Goal: Transaction & Acquisition: Purchase product/service

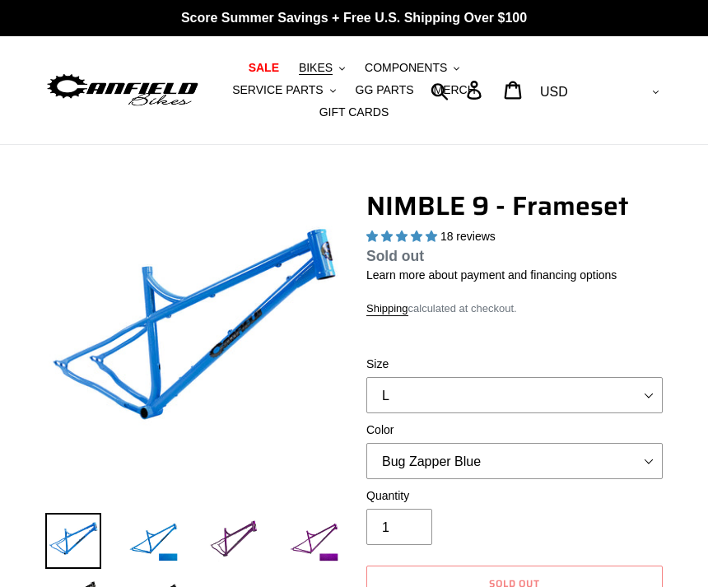
select select "highest-rating"
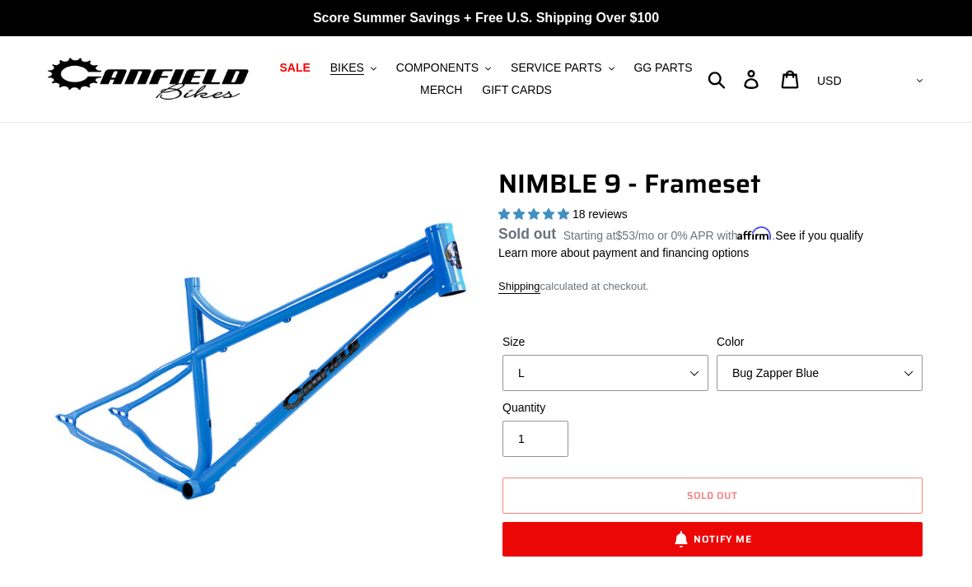
click at [428, 63] on span "COMPONENTS" at bounding box center [437, 68] width 82 height 14
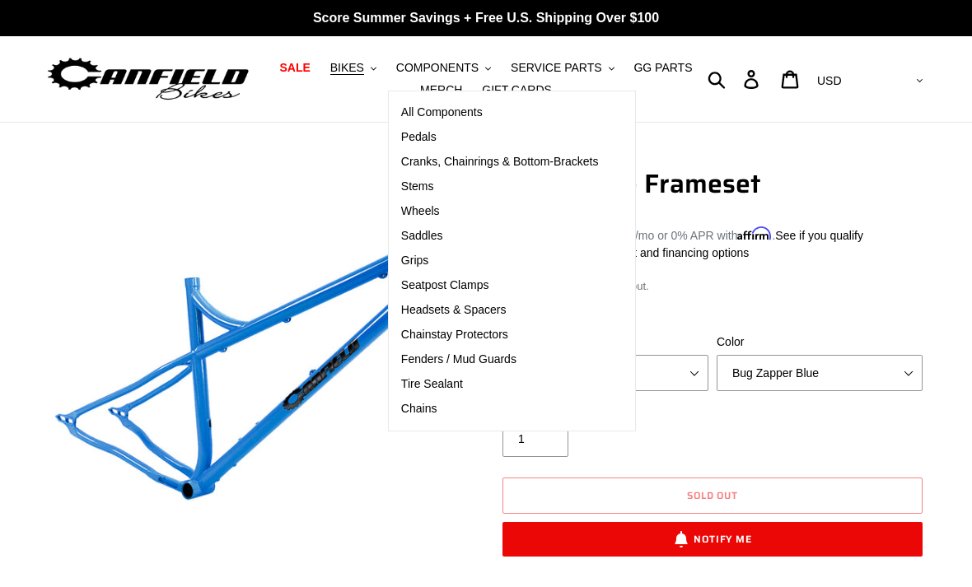
click at [491, 156] on span "Cranks, Chainrings & Bottom-Brackets" at bounding box center [500, 162] width 198 height 14
click at [412, 203] on link "Wheels" at bounding box center [500, 211] width 222 height 25
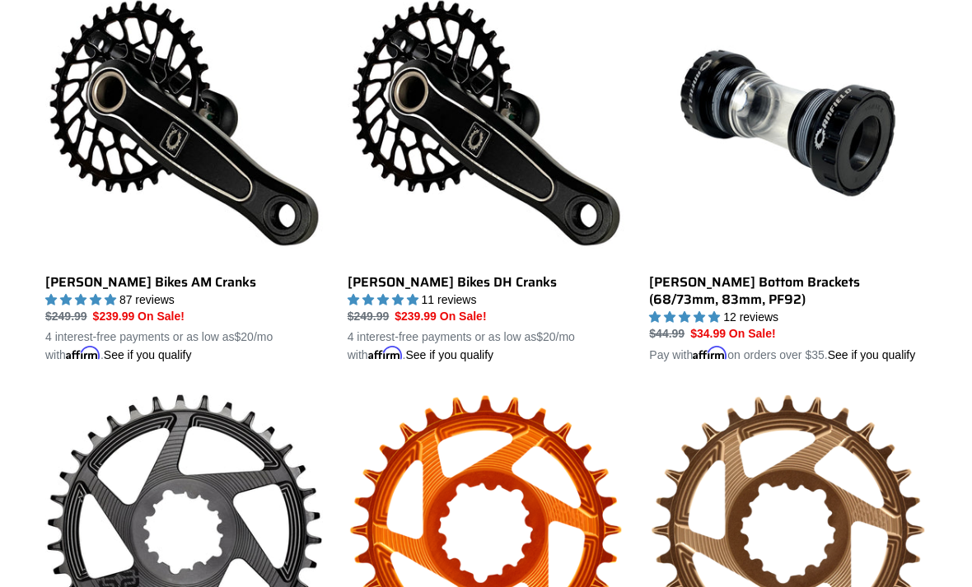
scroll to position [506, 0]
click at [114, 162] on link "[PERSON_NAME] Bikes AM Cranks" at bounding box center [183, 174] width 277 height 380
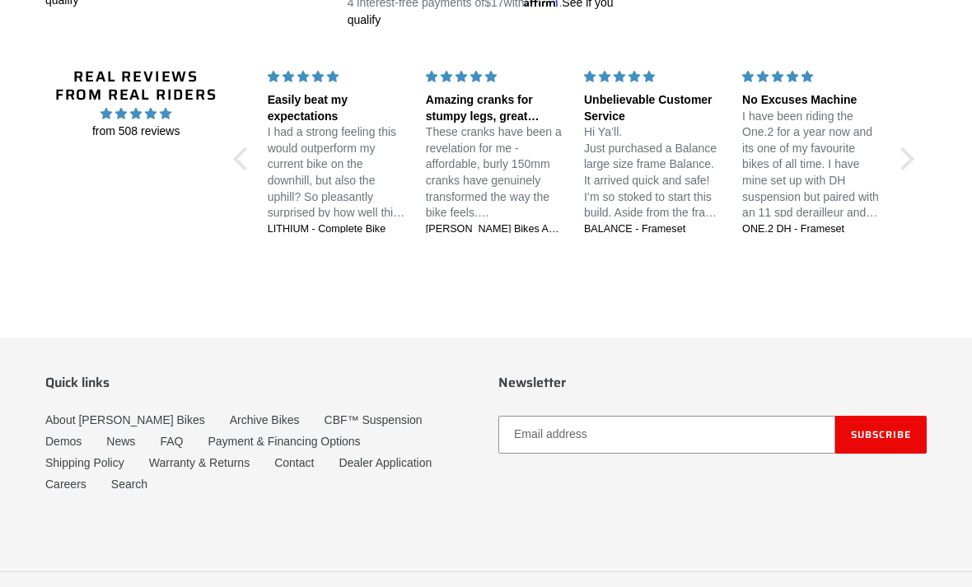
scroll to position [1691, 0]
click at [238, 169] on div at bounding box center [244, 158] width 23 height 23
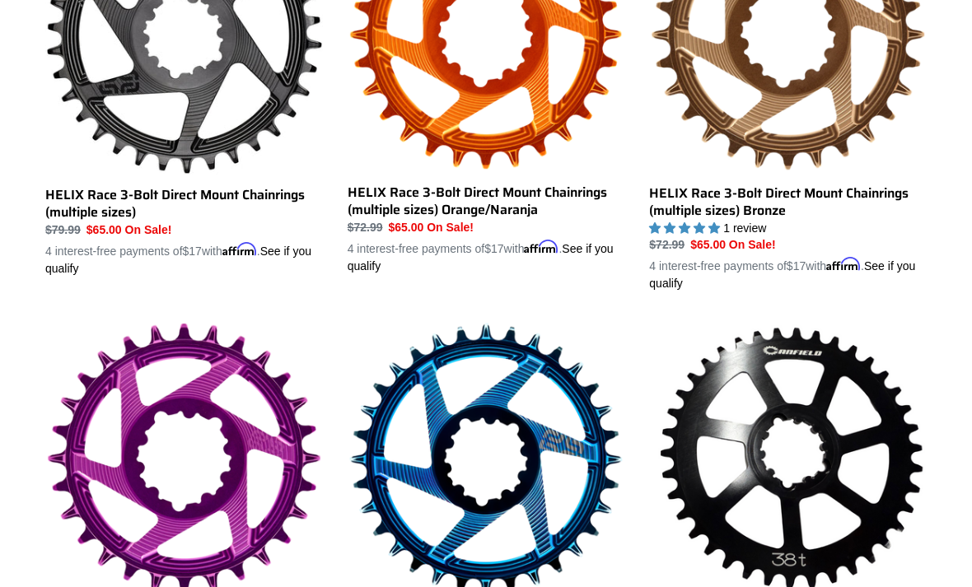
scroll to position [929, 0]
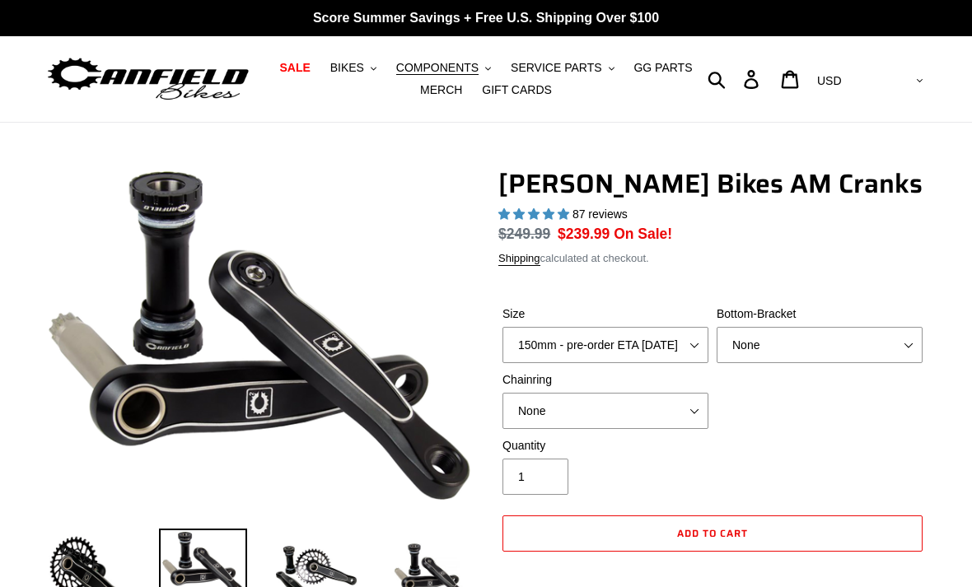
select select "highest-rating"
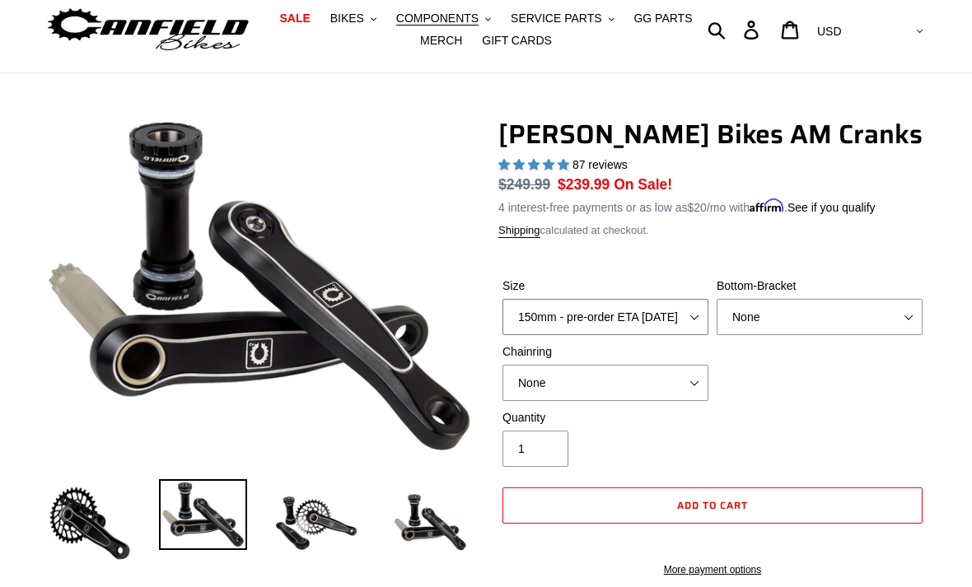
click at [685, 317] on select "150mm - pre-order ETA 9/30/25 155mm - pre-order ETA 9/30/25 160mm - pre-order E…" at bounding box center [605, 318] width 206 height 36
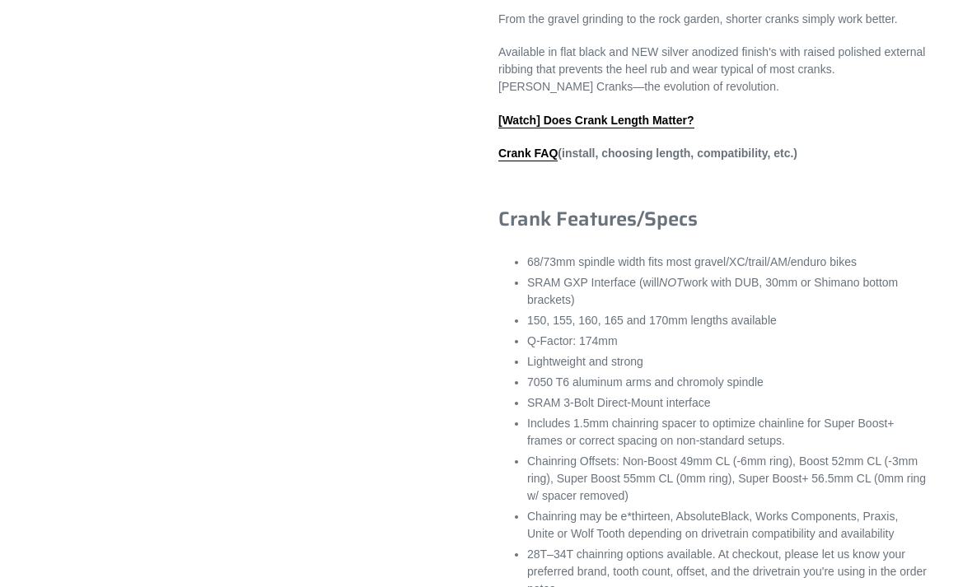
scroll to position [981, 0]
